Goal: Information Seeking & Learning: Learn about a topic

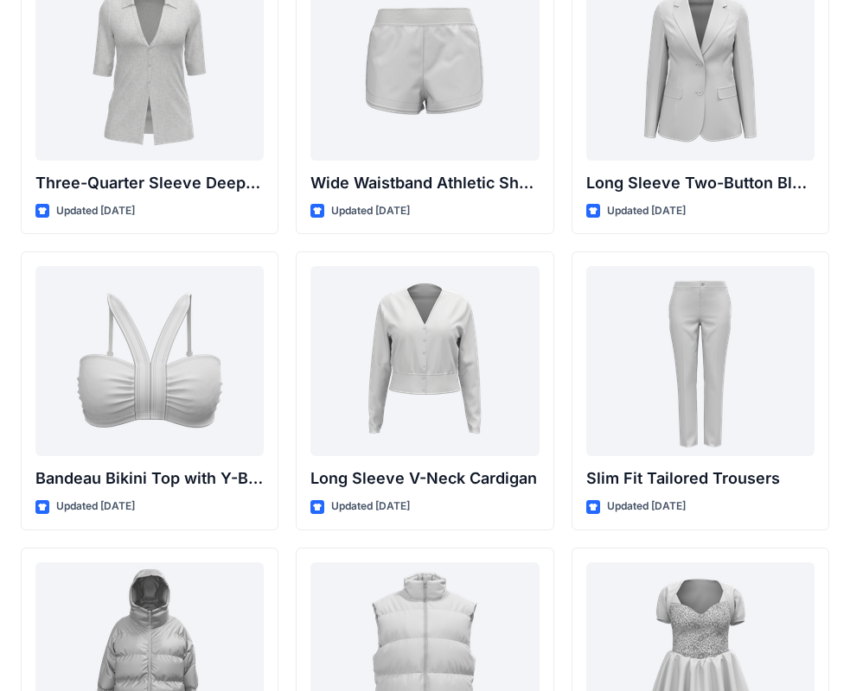
scroll to position [1624, 0]
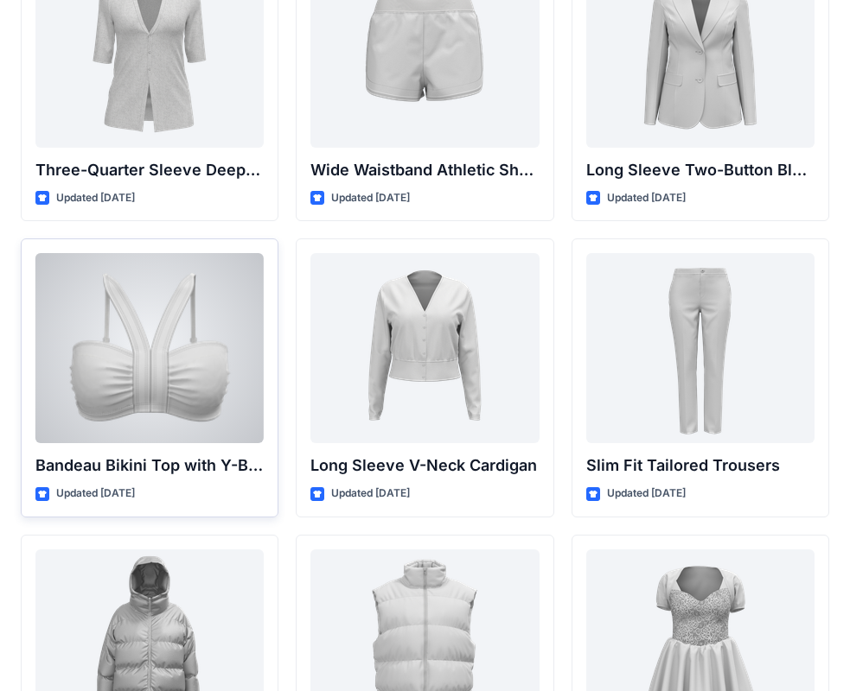
click at [222, 334] on div at bounding box center [149, 348] width 228 height 190
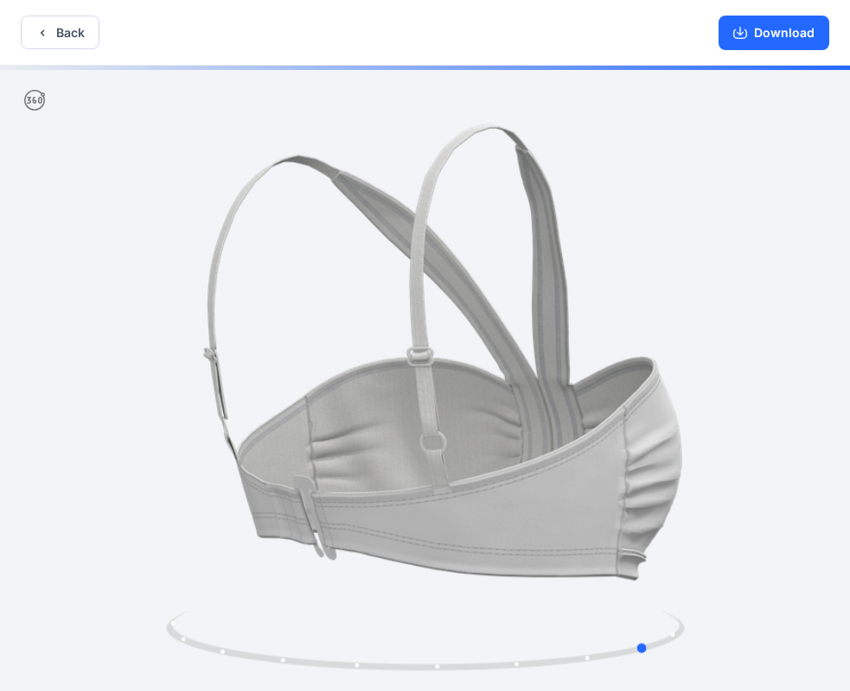
drag, startPoint x: 574, startPoint y: 410, endPoint x: 324, endPoint y: 397, distance: 250.1
click at [281, 399] on div at bounding box center [425, 380] width 850 height 629
click at [759, 41] on button "Download" at bounding box center [773, 33] width 111 height 35
click at [74, 32] on button "Back" at bounding box center [60, 33] width 79 height 34
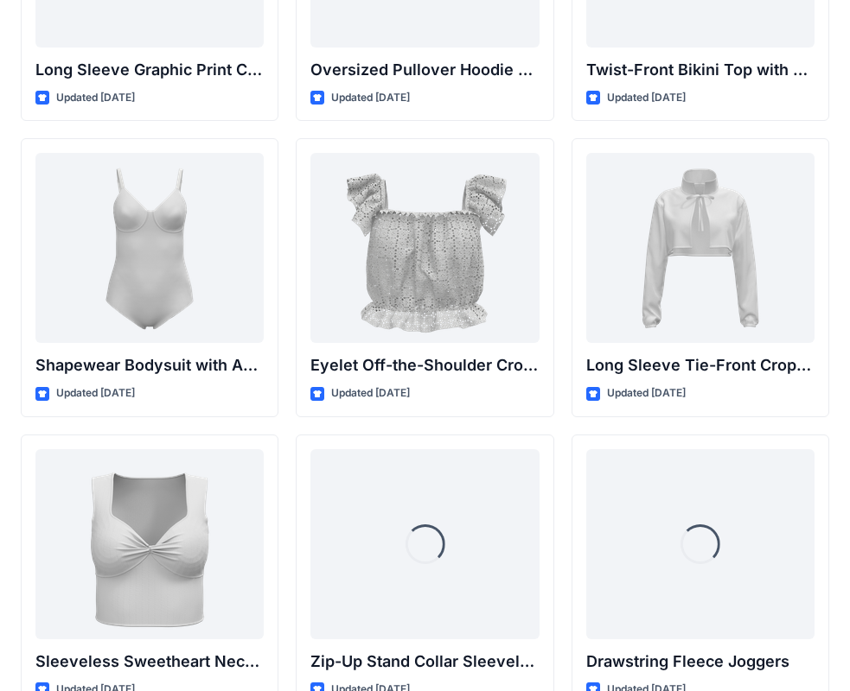
scroll to position [5639, 0]
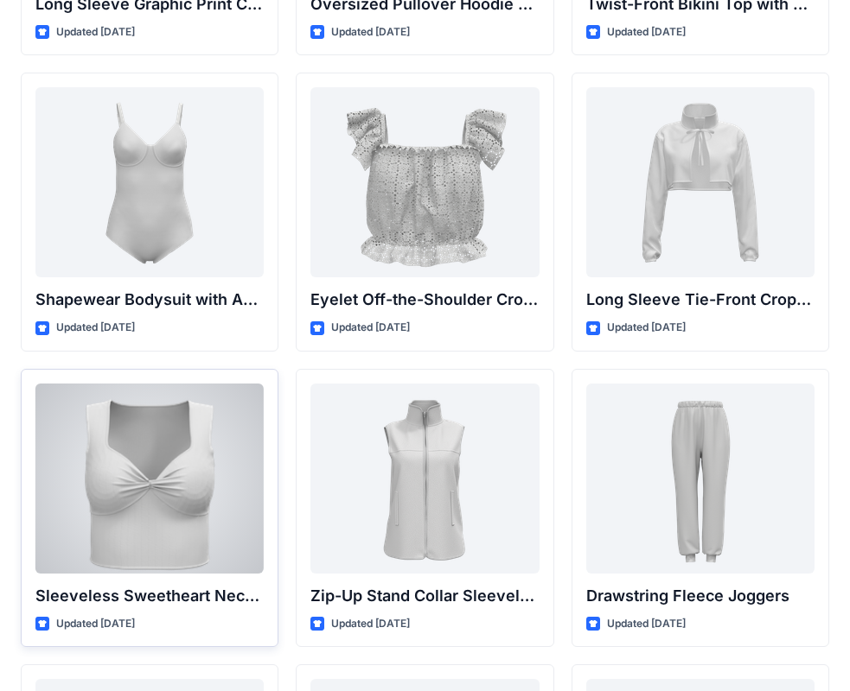
click at [185, 480] on div at bounding box center [149, 479] width 228 height 190
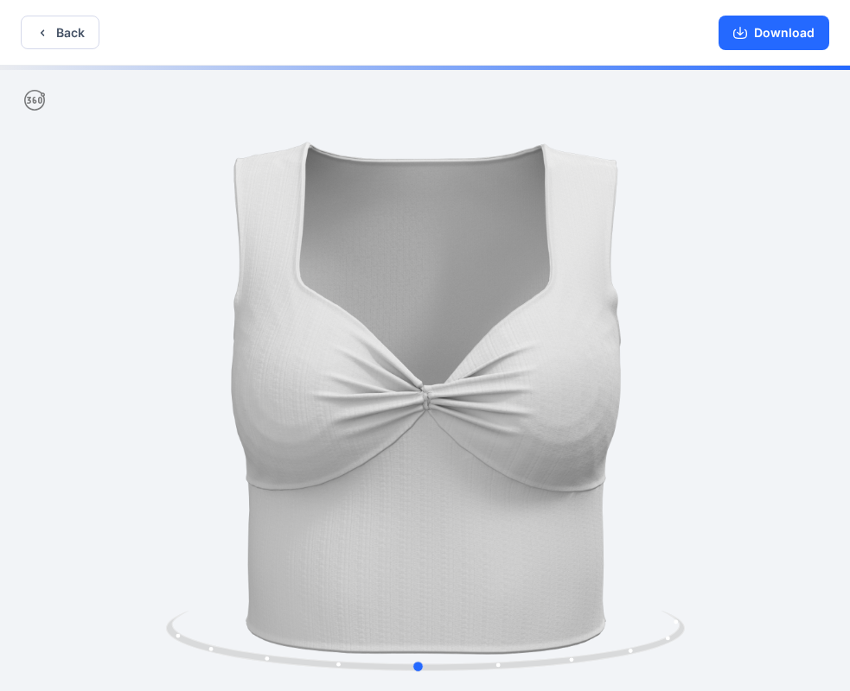
drag, startPoint x: 584, startPoint y: 408, endPoint x: 577, endPoint y: 395, distance: 14.7
click at [577, 395] on div at bounding box center [425, 380] width 850 height 629
click at [54, 24] on button "Back" at bounding box center [60, 33] width 79 height 34
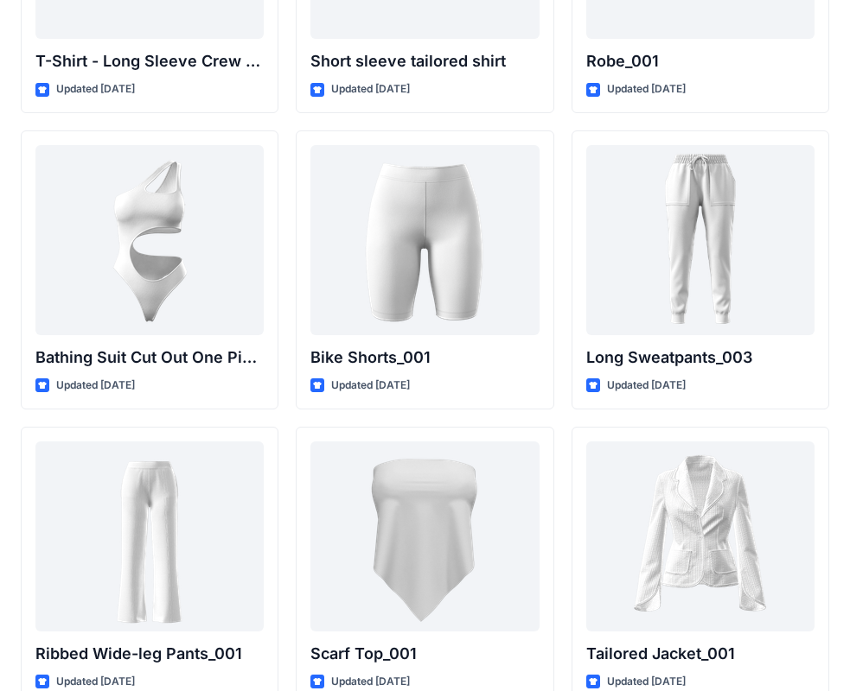
scroll to position [19101, 0]
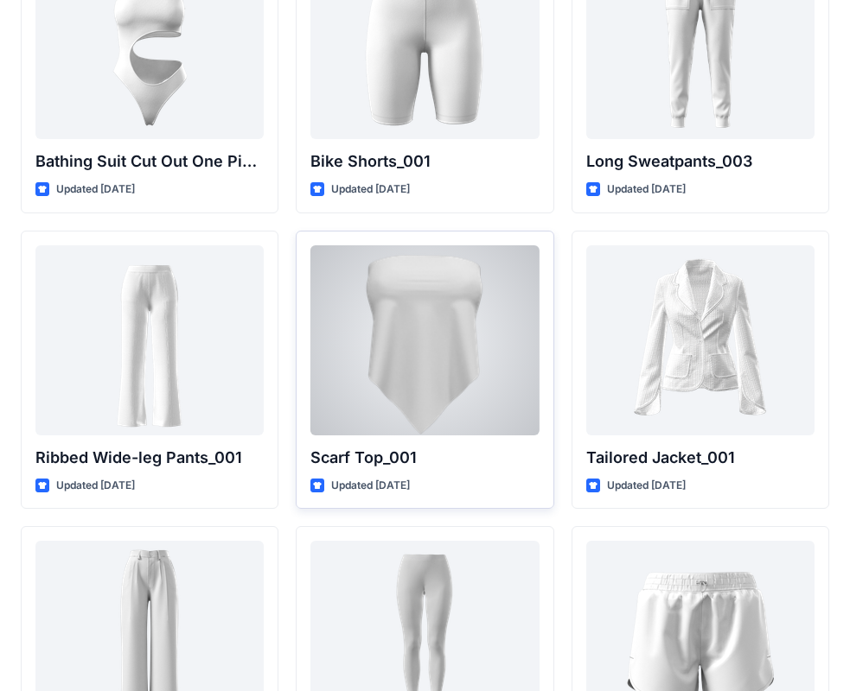
click at [490, 375] on div at bounding box center [424, 340] width 228 height 190
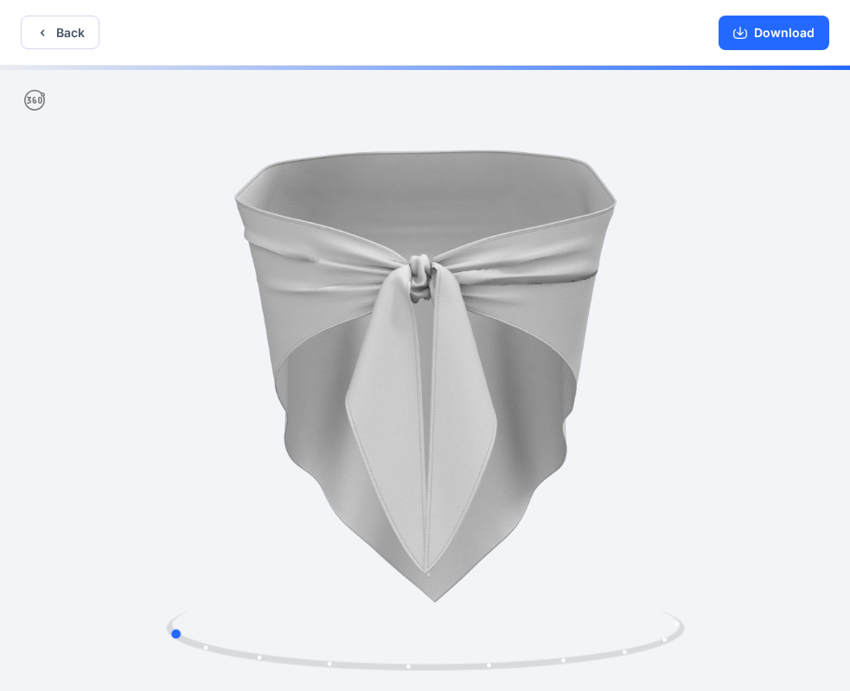
drag, startPoint x: 488, startPoint y: 386, endPoint x: 280, endPoint y: 379, distance: 208.4
click at [280, 379] on div at bounding box center [425, 380] width 850 height 629
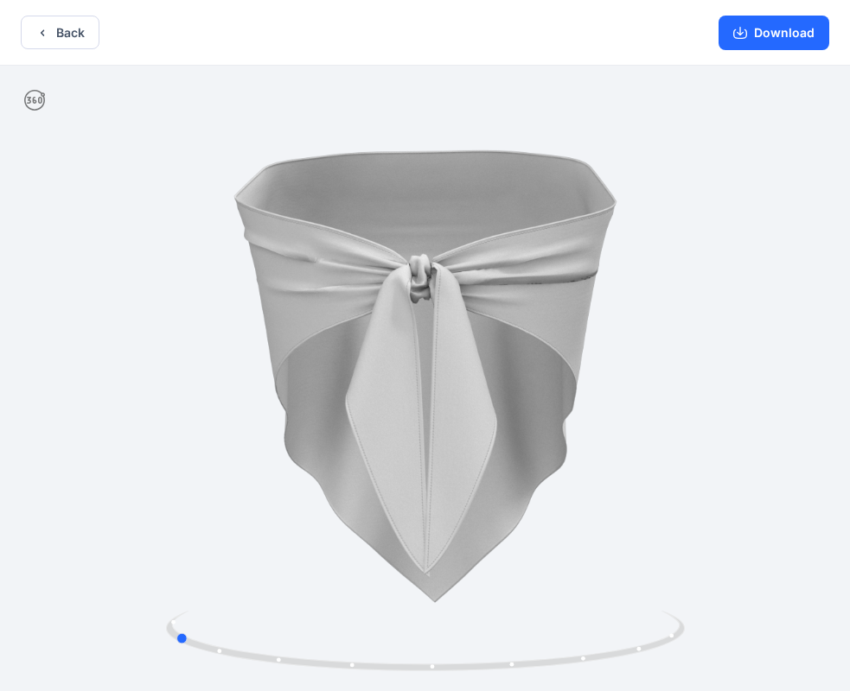
click at [230, 343] on div at bounding box center [425, 380] width 850 height 629
click at [57, 39] on button "Back" at bounding box center [60, 33] width 79 height 34
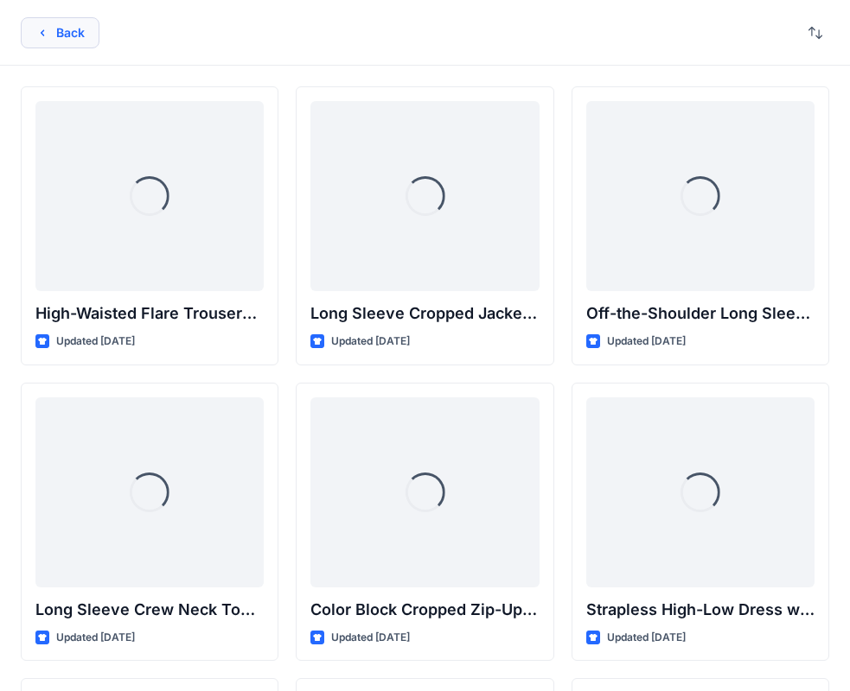
click at [75, 34] on button "Back" at bounding box center [60, 32] width 79 height 31
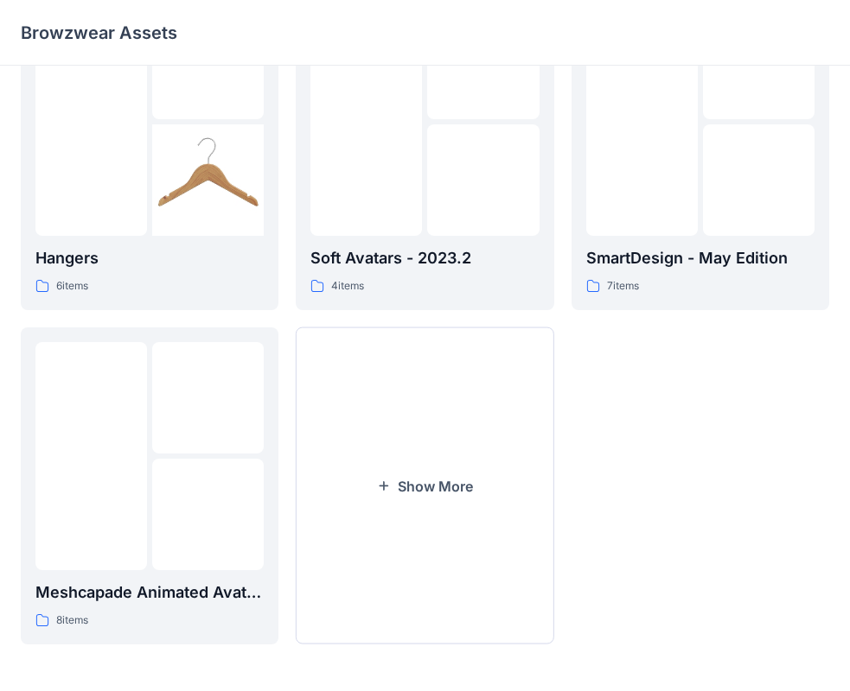
scroll to position [430, 0]
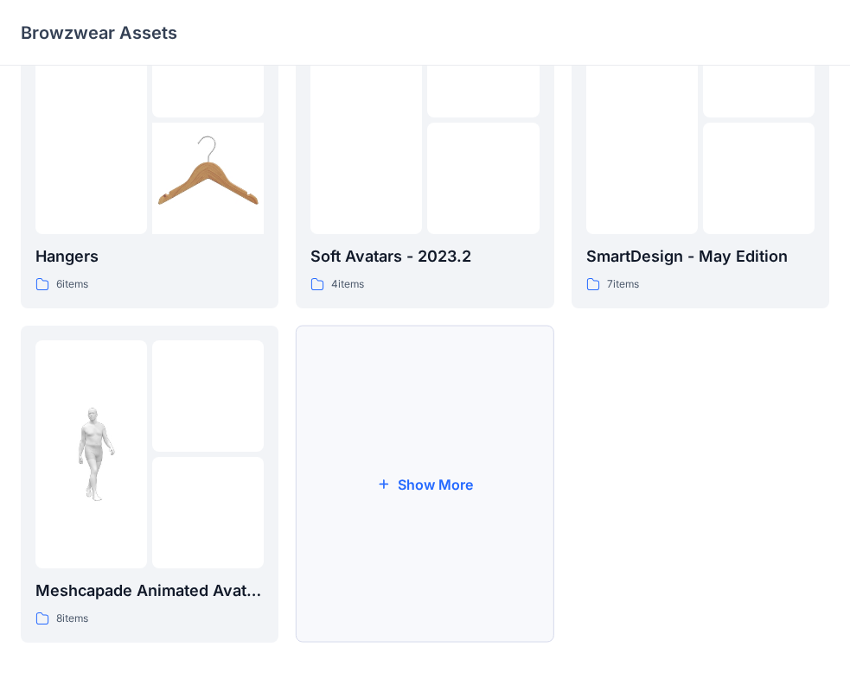
click at [410, 487] on button "Show More" at bounding box center [425, 484] width 258 height 317
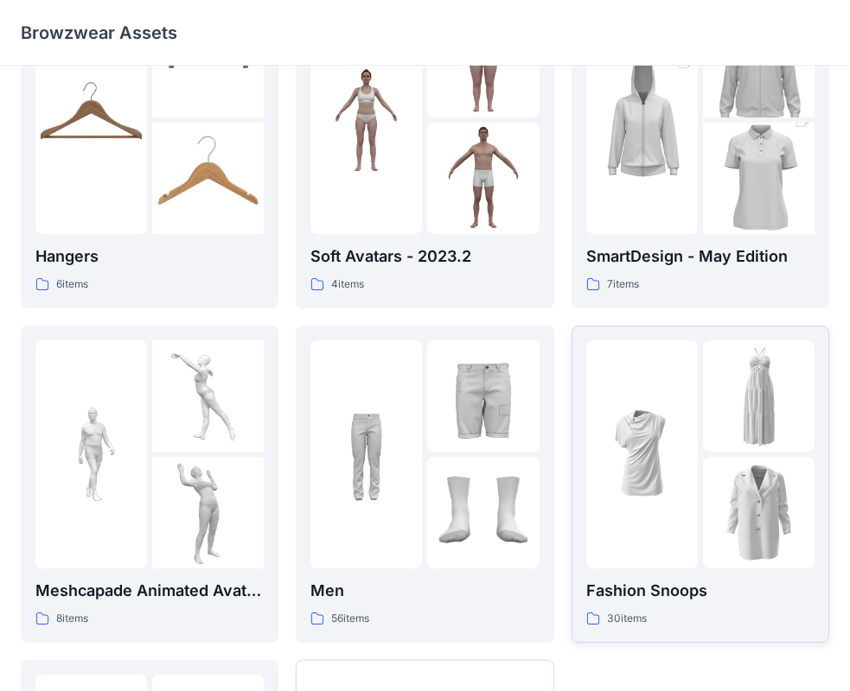
click at [661, 411] on div at bounding box center [641, 455] width 111 height 228
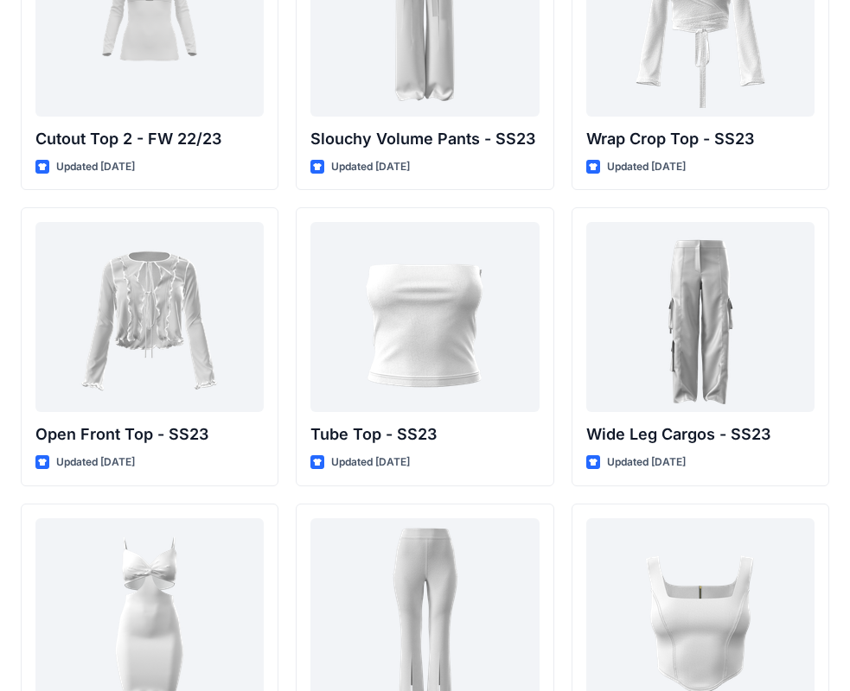
scroll to position [1105, 0]
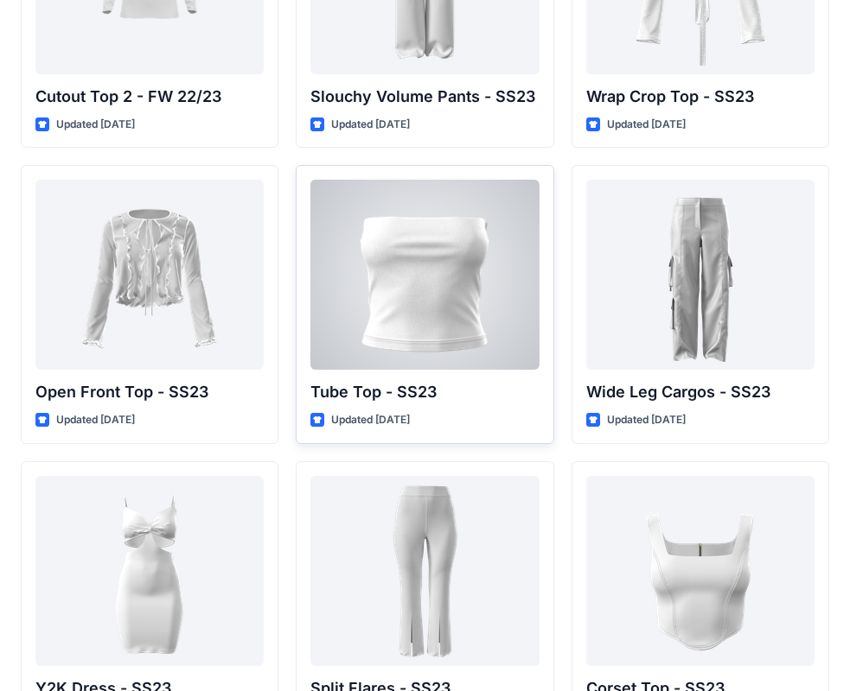
click at [477, 298] on div at bounding box center [424, 275] width 228 height 190
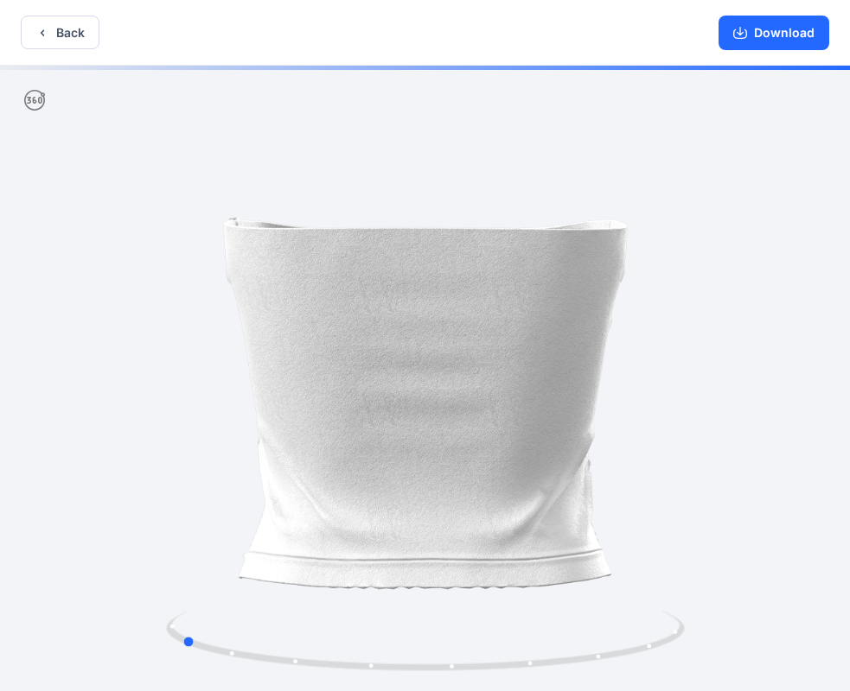
drag, startPoint x: 572, startPoint y: 351, endPoint x: 319, endPoint y: 334, distance: 253.8
click at [319, 334] on div at bounding box center [425, 380] width 850 height 629
drag, startPoint x: 527, startPoint y: 341, endPoint x: 555, endPoint y: 331, distance: 29.2
click at [555, 331] on div at bounding box center [425, 380] width 850 height 629
click at [57, 35] on button "Back" at bounding box center [60, 33] width 79 height 34
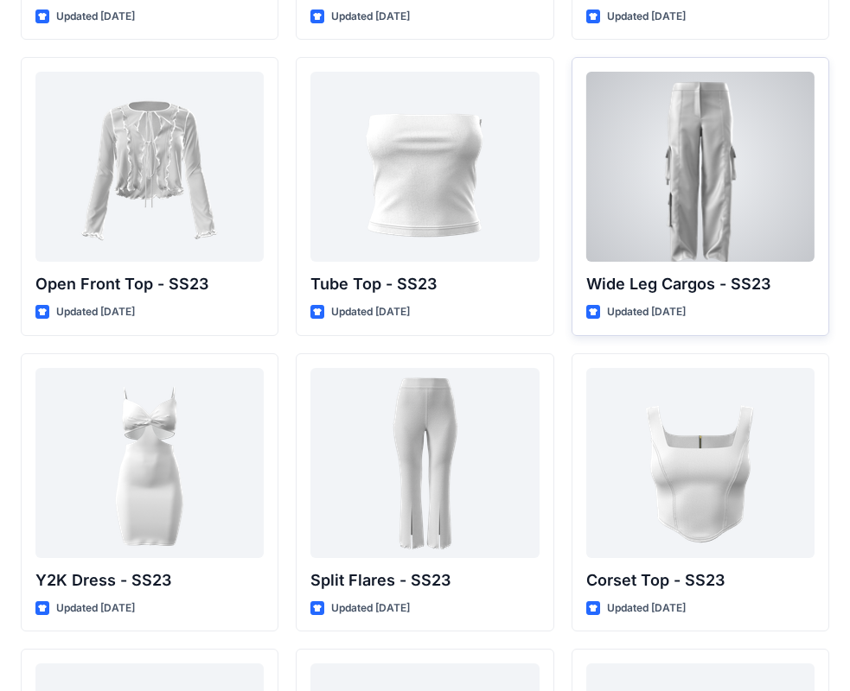
scroll to position [1336, 0]
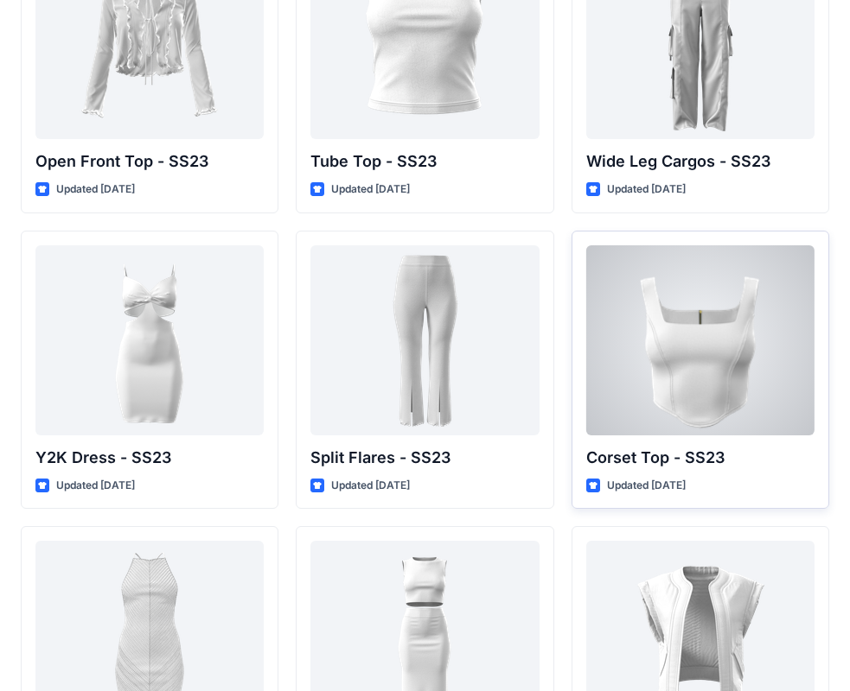
click at [685, 380] on div at bounding box center [700, 340] width 228 height 190
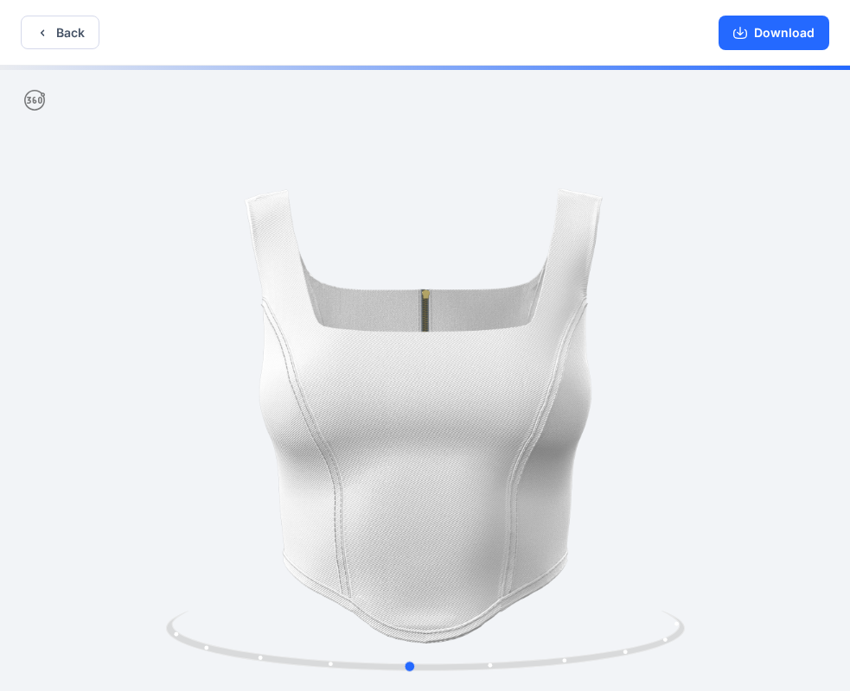
drag, startPoint x: 533, startPoint y: 385, endPoint x: 519, endPoint y: 385, distance: 13.8
click at [519, 385] on div at bounding box center [425, 380] width 850 height 629
click at [67, 36] on button "Back" at bounding box center [60, 33] width 79 height 34
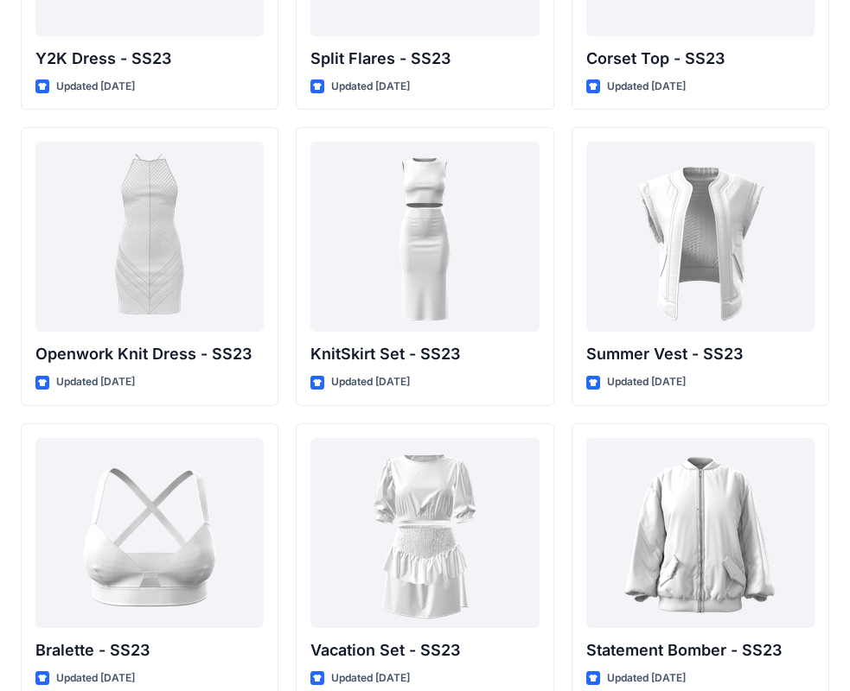
scroll to position [1725, 0]
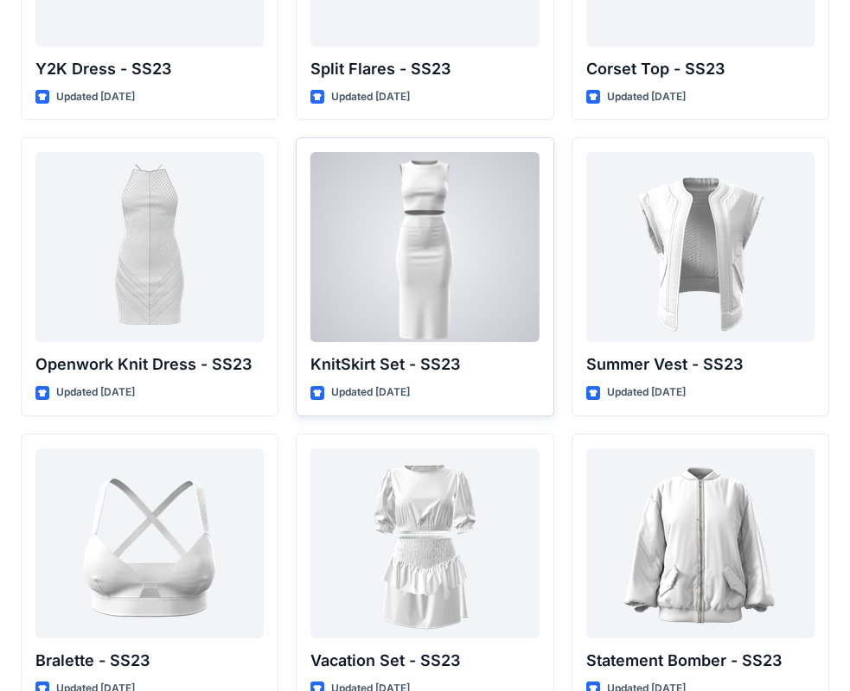
click at [444, 248] on div at bounding box center [424, 247] width 228 height 190
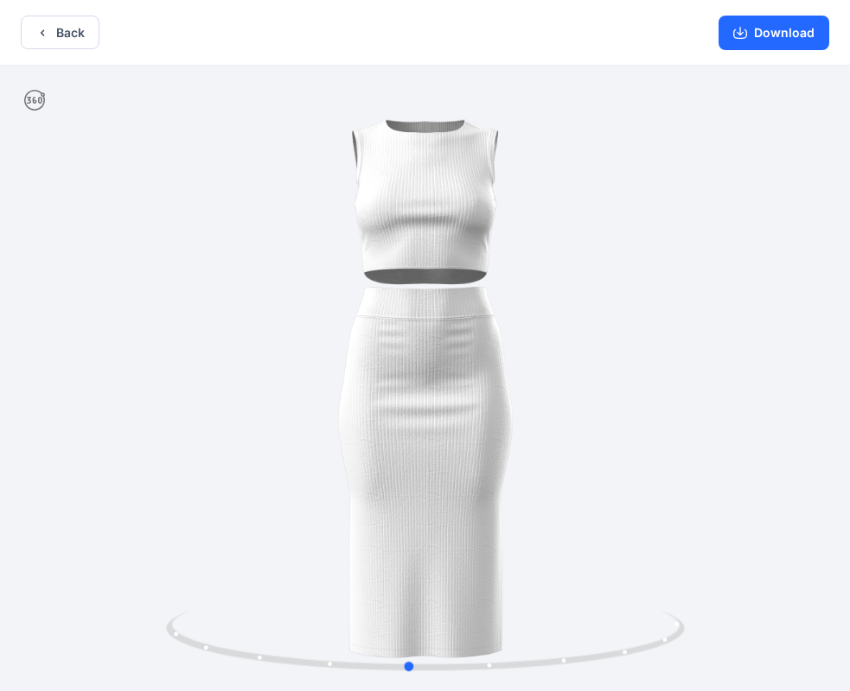
drag, startPoint x: 536, startPoint y: 322, endPoint x: 519, endPoint y: 308, distance: 22.0
click at [519, 308] on div at bounding box center [425, 380] width 850 height 629
